Goal: Task Accomplishment & Management: Use online tool/utility

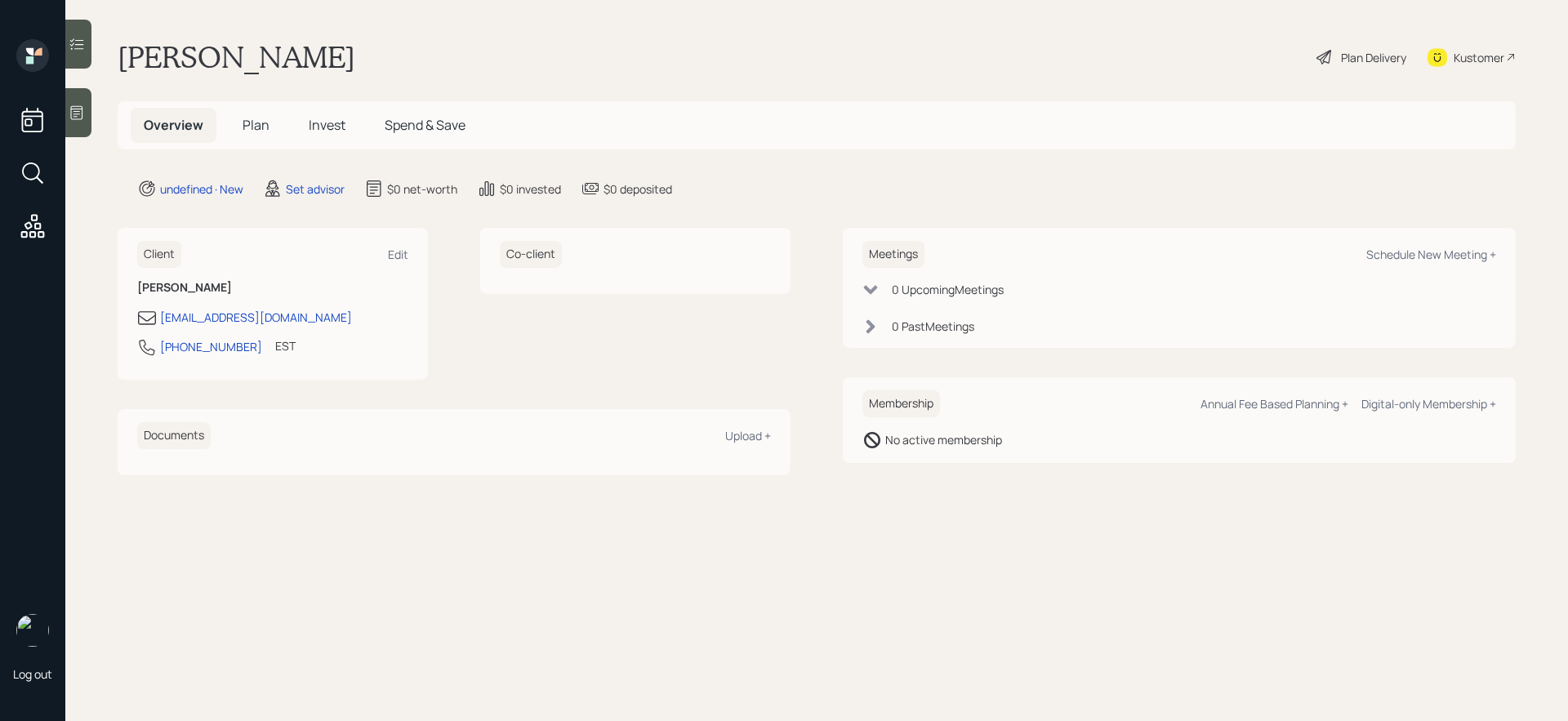
click at [81, 127] on div at bounding box center [78, 112] width 26 height 49
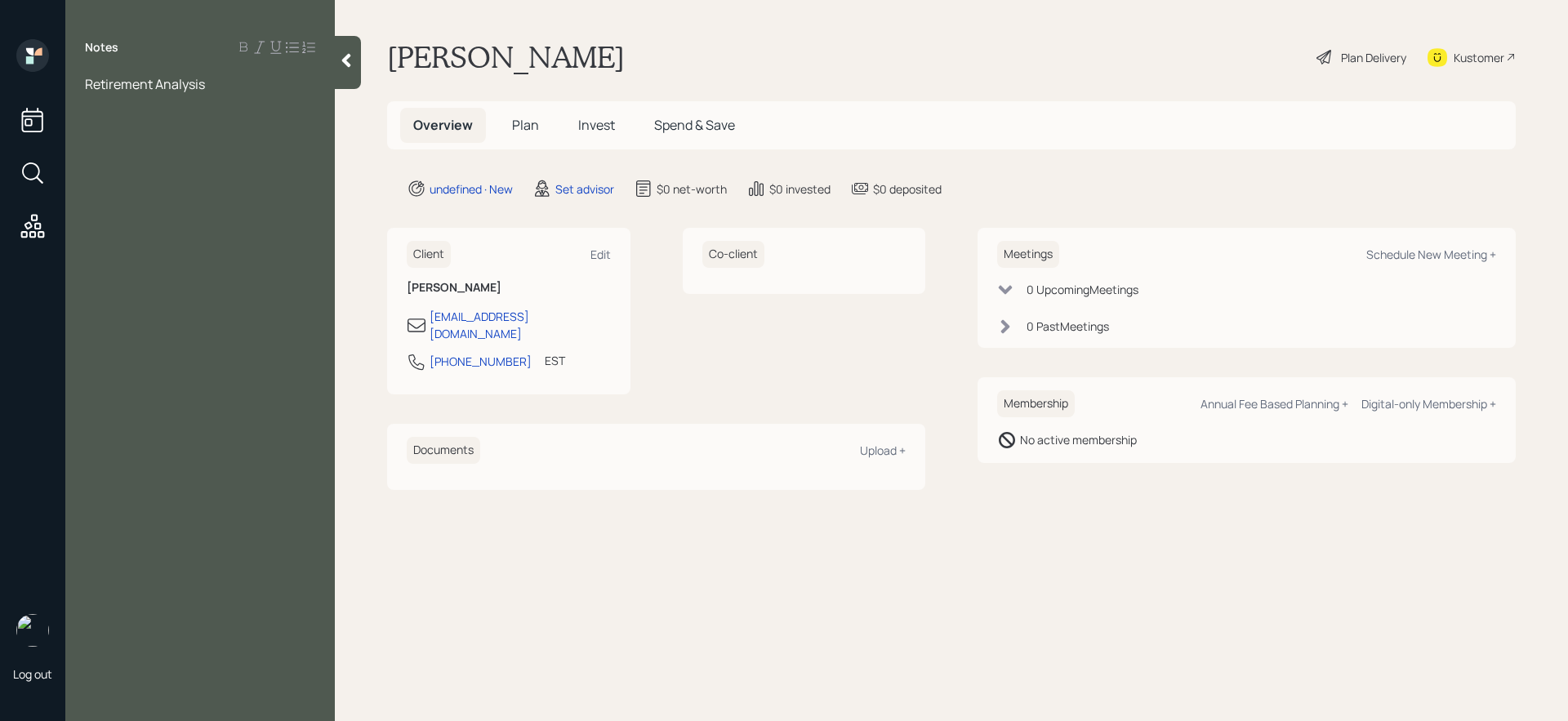
click at [238, 82] on div "Retirement Analysis" at bounding box center [200, 84] width 231 height 18
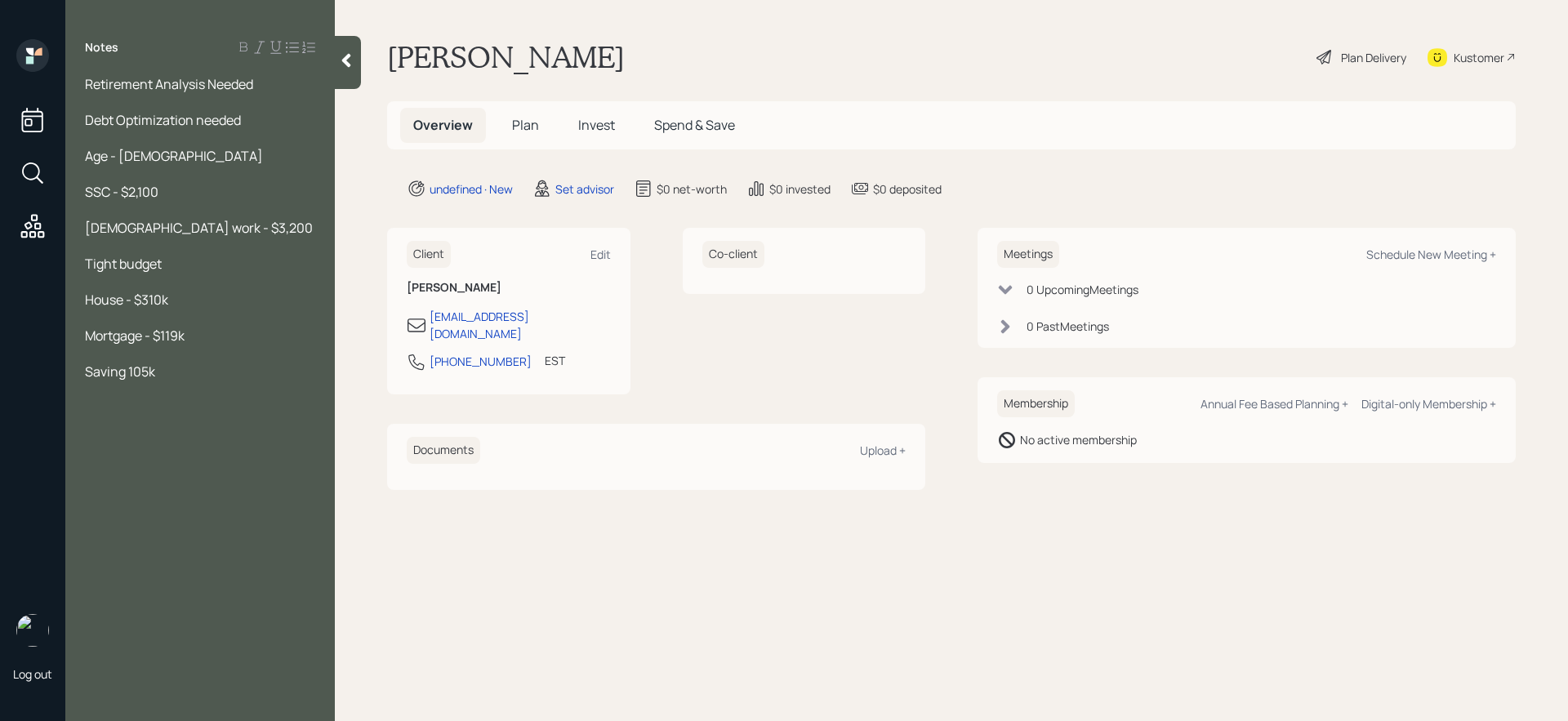
click at [128, 363] on span "Saving 105k" at bounding box center [120, 371] width 70 height 18
click at [180, 377] on div "Saving - 105k" at bounding box center [200, 371] width 231 height 18
click at [87, 370] on span "Saving - 105k" at bounding box center [123, 371] width 78 height 18
click at [197, 370] on span "Retirement Saving - 105k" at bounding box center [159, 371] width 148 height 18
click at [300, 375] on div "Retirement Savings Account - 105k" at bounding box center [200, 371] width 231 height 18
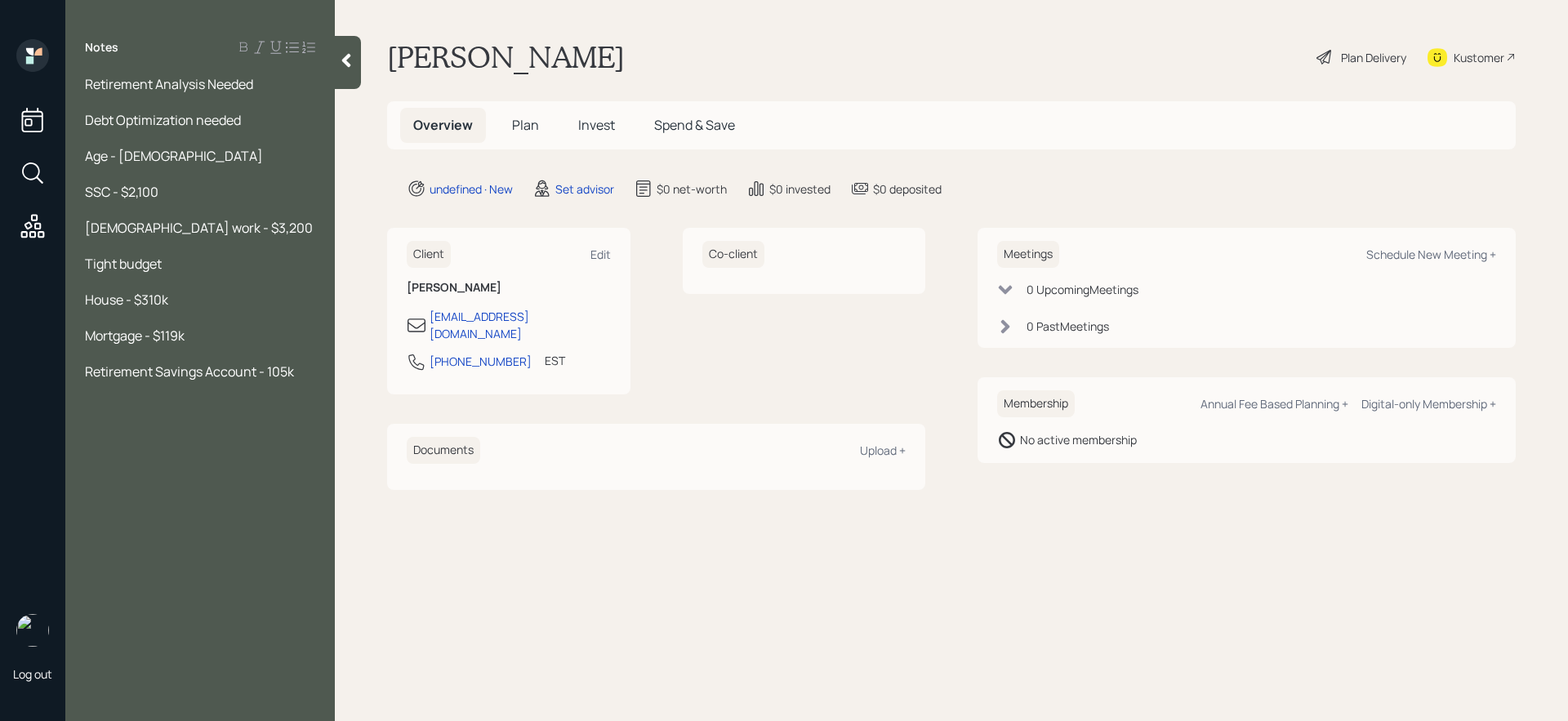
click at [255, 376] on span "Retirement Savings Account - 105k" at bounding box center [189, 371] width 209 height 18
click at [247, 393] on div "Retirement Savings Account - ([PERSON_NAME] [PERSON_NAME]) - 105k" at bounding box center [200, 389] width 231 height 54
click at [226, 435] on div "Pension - $700" at bounding box center [200, 443] width 231 height 18
click at [176, 435] on span "Pension - $700 upon retirement" at bounding box center [180, 443] width 190 height 18
click at [162, 441] on div "Pension - $700/monthly upon retirement" at bounding box center [200, 453] width 231 height 36
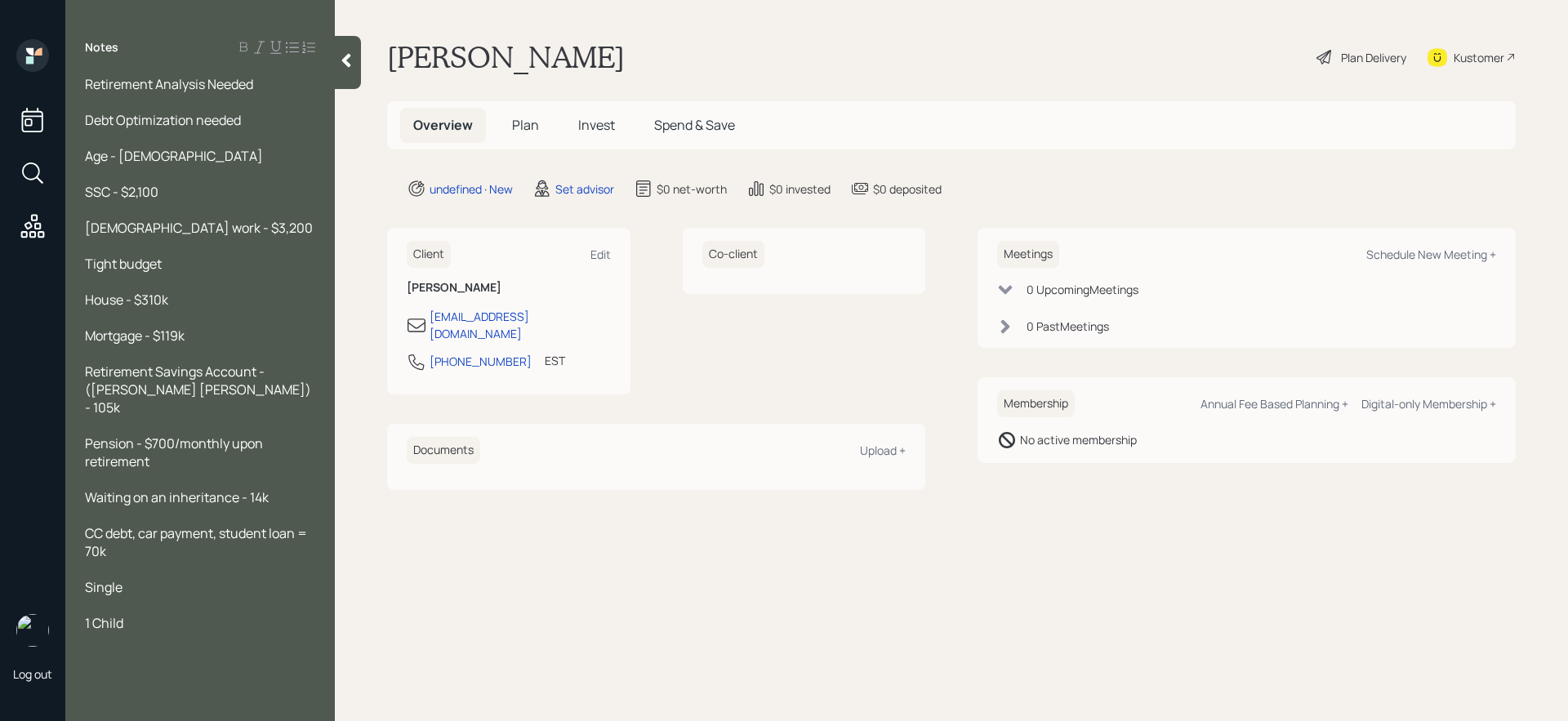
click at [274, 127] on div "Debt Optimization needed" at bounding box center [200, 120] width 231 height 18
click at [1457, 261] on div "Schedule New Meeting +" at bounding box center [1431, 255] width 129 height 15
select select "round-[PERSON_NAME]"
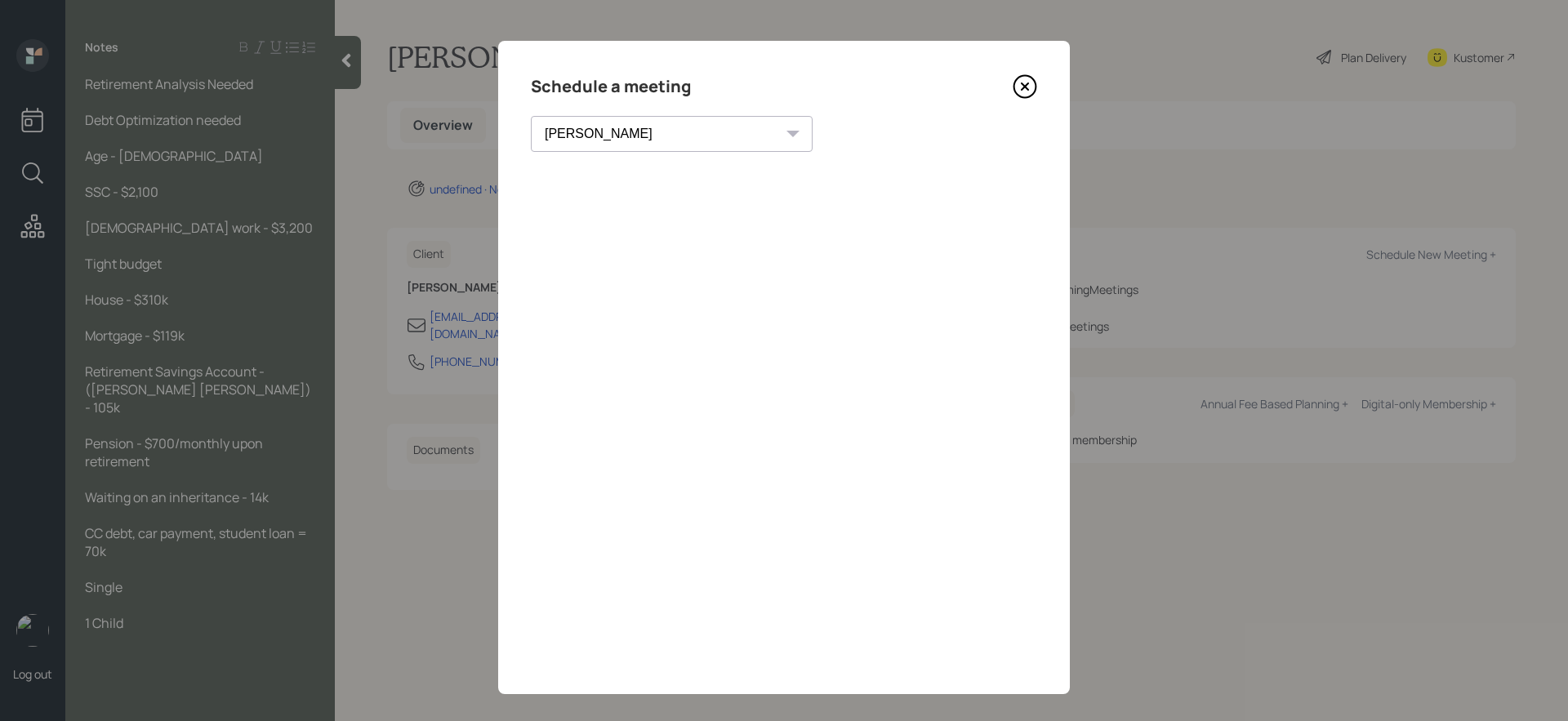
click at [1025, 76] on icon at bounding box center [1024, 87] width 25 height 25
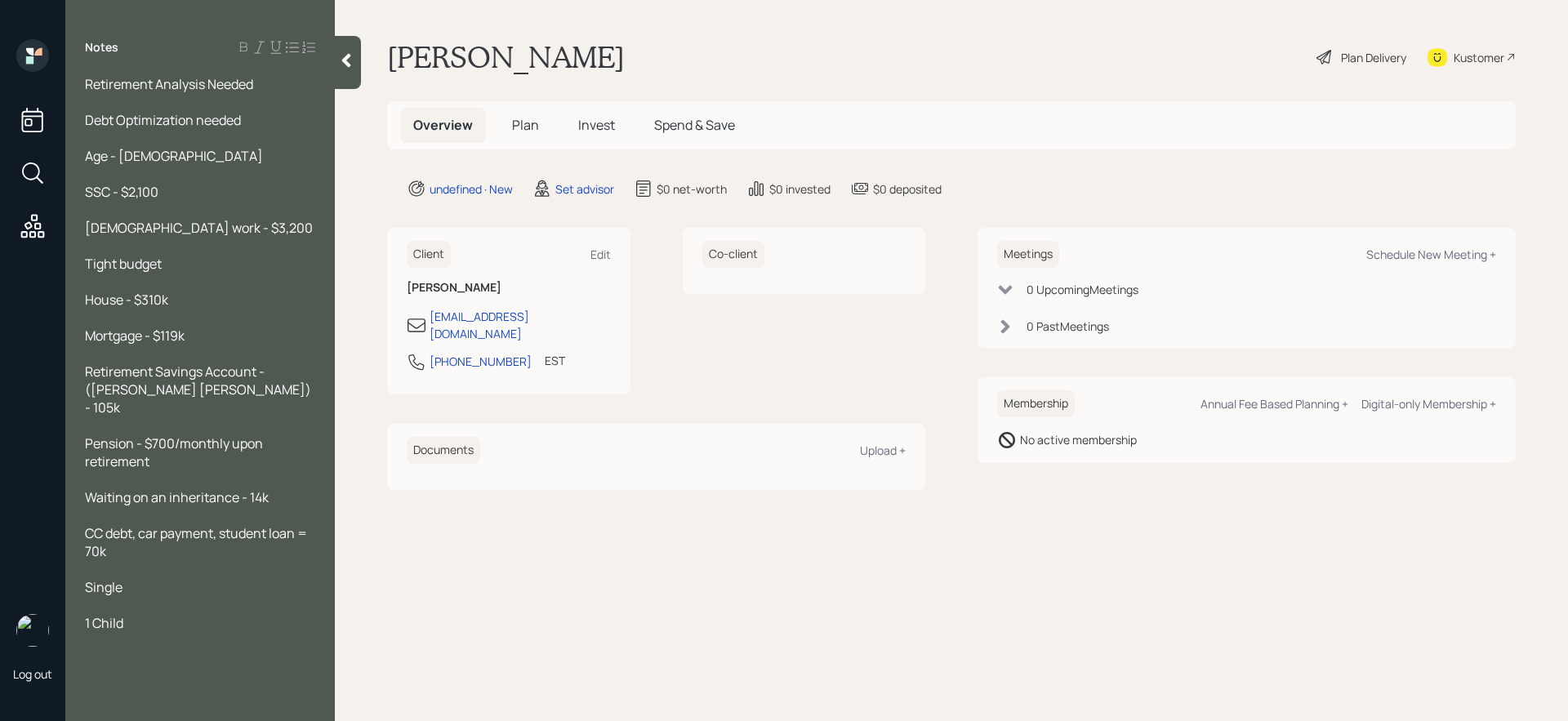
click at [258, 215] on div at bounding box center [200, 209] width 231 height 18
click at [258, 224] on div "[DEMOGRAPHIC_DATA] work - $3,200" at bounding box center [200, 227] width 231 height 18
click at [171, 230] on span "[DEMOGRAPHIC_DATA] work - $3,200" at bounding box center [199, 227] width 228 height 18
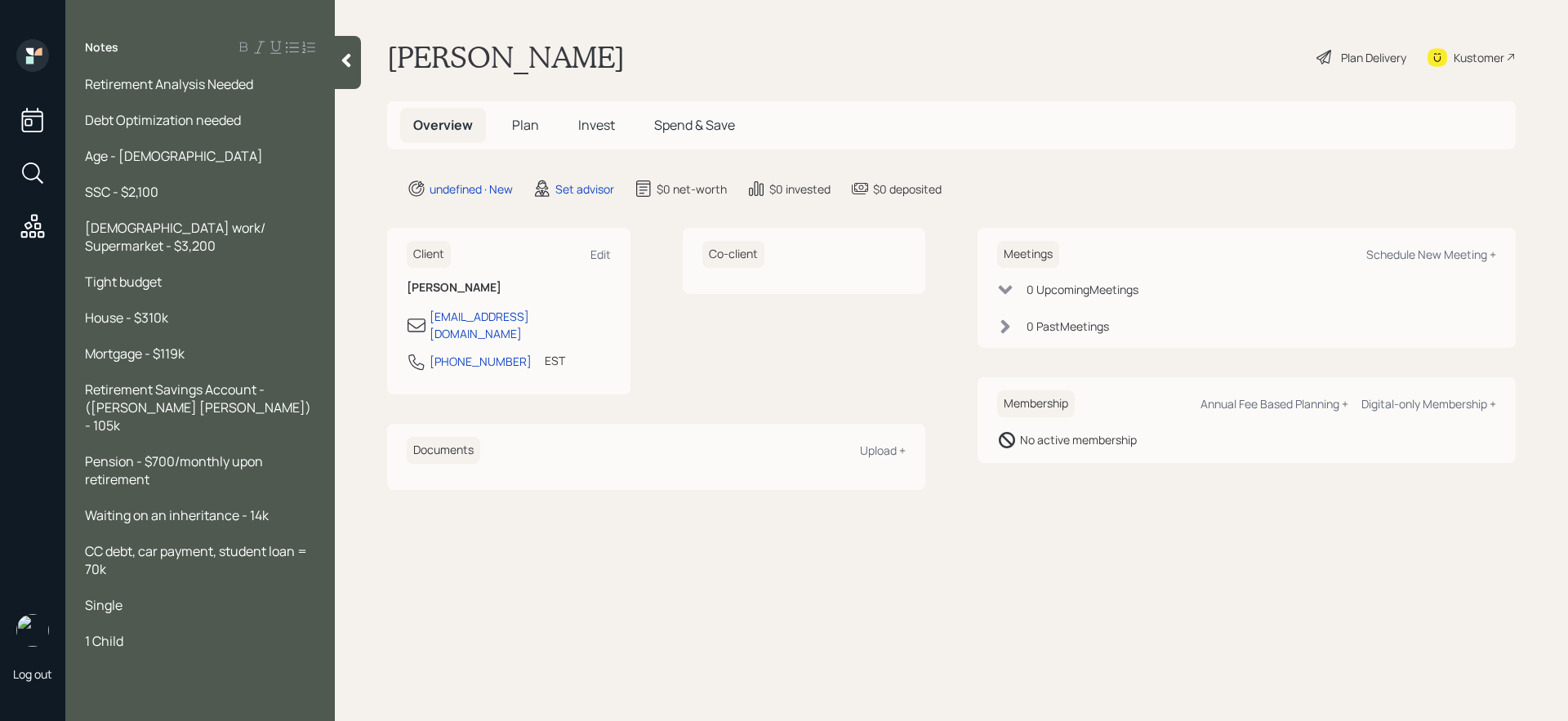
click at [305, 228] on div "[DEMOGRAPHIC_DATA] work/ Supermarket - $3,200" at bounding box center [200, 237] width 231 height 36
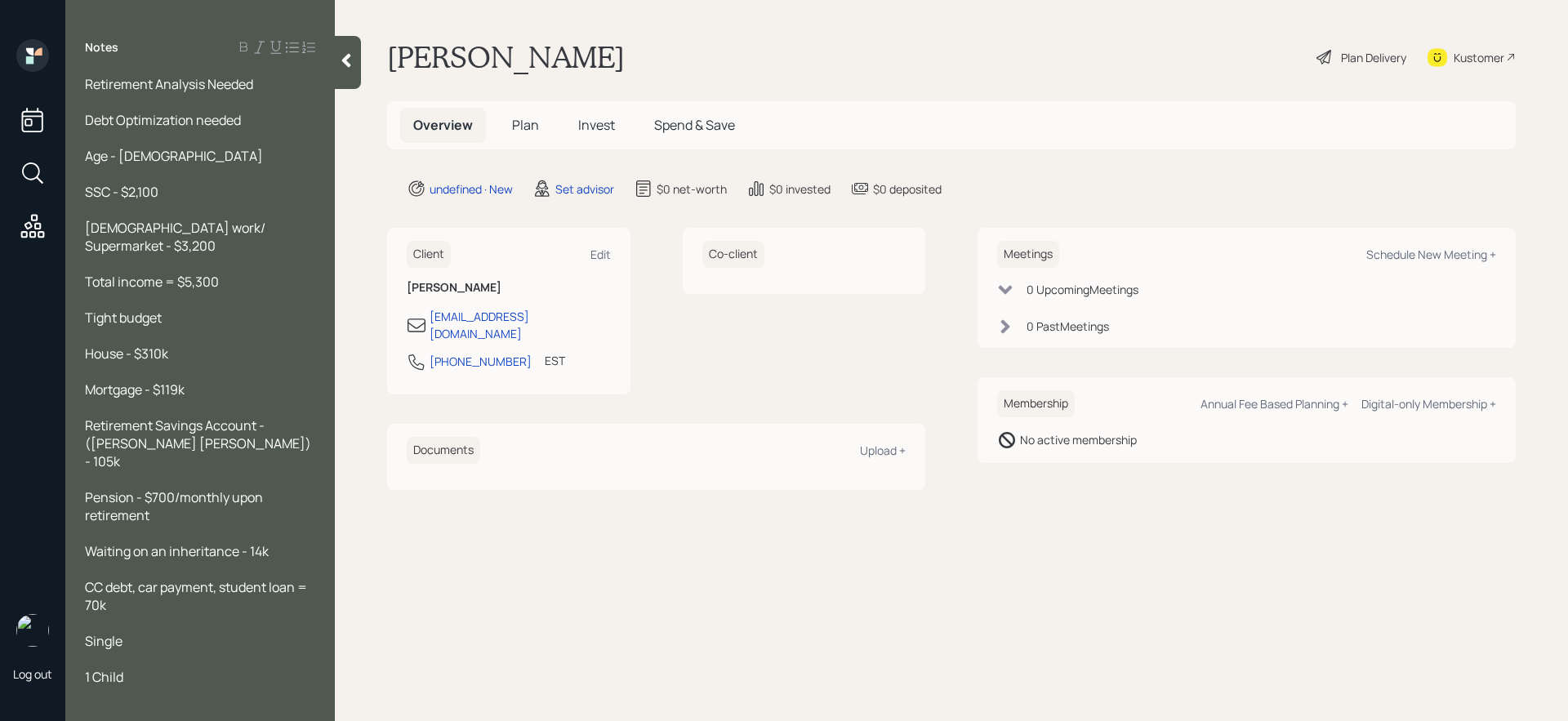
click at [178, 309] on div "Tight budget" at bounding box center [200, 317] width 231 height 18
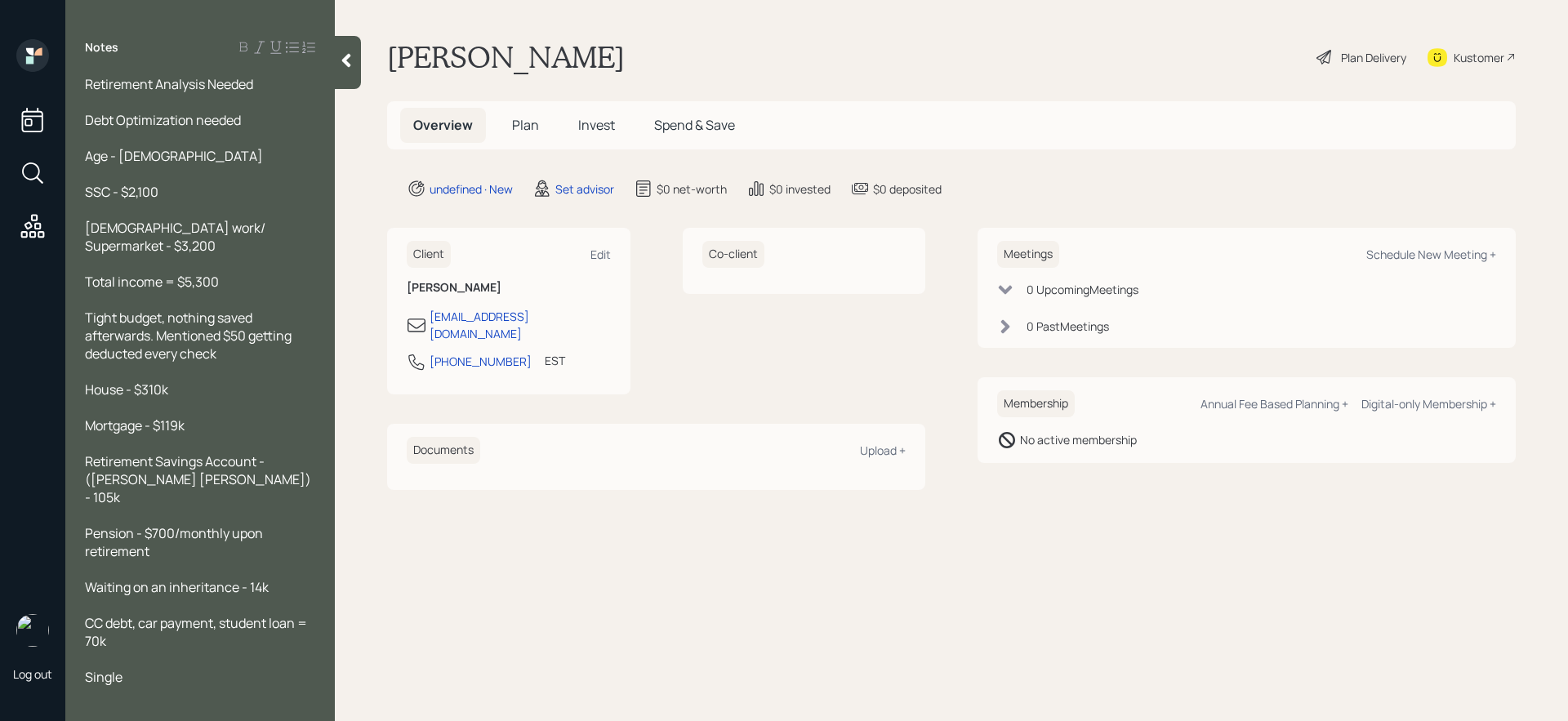
click at [218, 461] on div "Retirement Savings Account - ([PERSON_NAME] [PERSON_NAME]) - 105k" at bounding box center [200, 479] width 231 height 54
click at [144, 458] on span "Retirement Savings Account - ([PERSON_NAME] [PERSON_NAME]) - 105k" at bounding box center [199, 479] width 229 height 54
click at [141, 460] on span "Retirement Savings Account - ([PERSON_NAME] [PERSON_NAME]) - 105k" at bounding box center [199, 479] width 229 height 54
click at [147, 464] on span "Retirement Savings Account - ([PERSON_NAME] [PERSON_NAME]) - 105k" at bounding box center [199, 479] width 229 height 54
click at [353, 76] on div at bounding box center [348, 63] width 26 height 53
